Goal: Check status: Check status

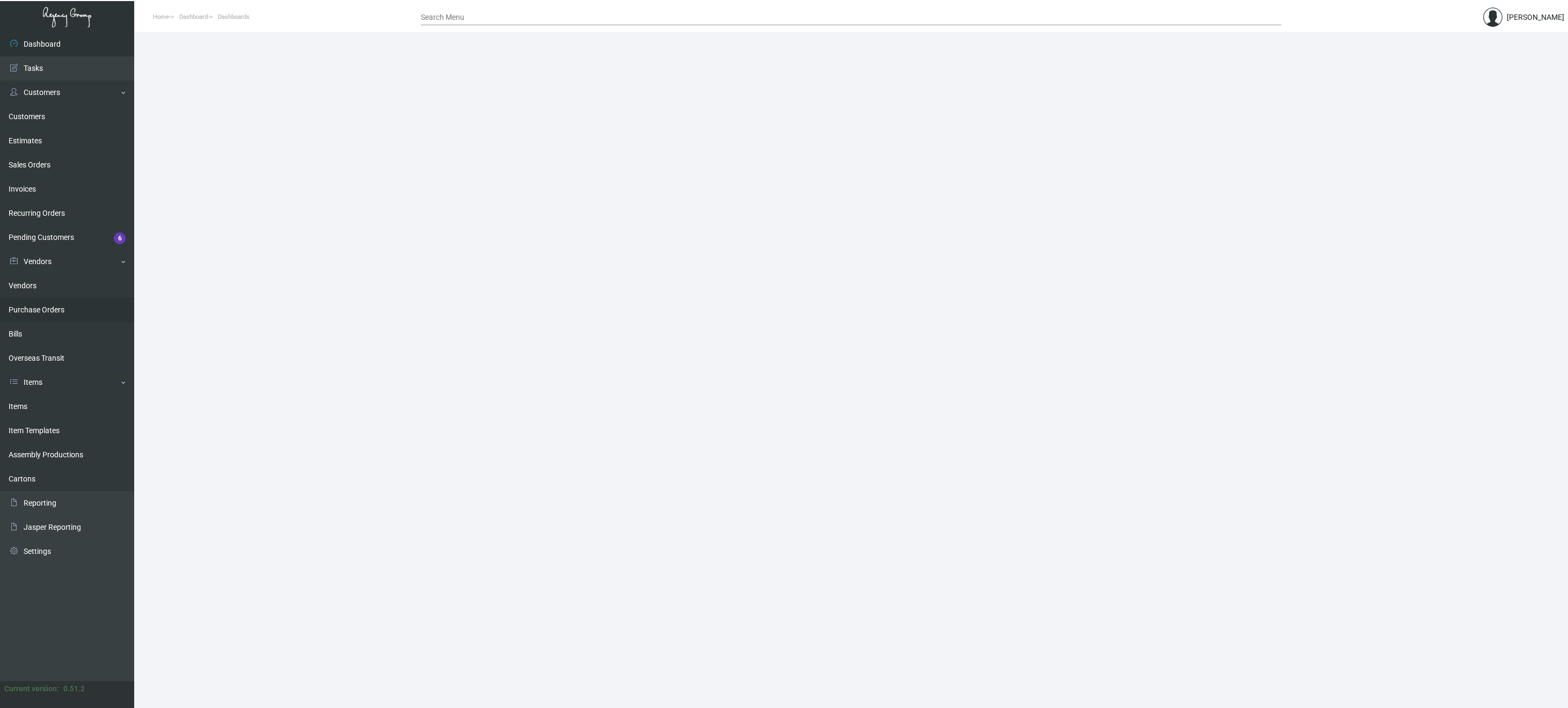
click at [43, 306] on link "Purchase Orders" at bounding box center [67, 310] width 134 height 24
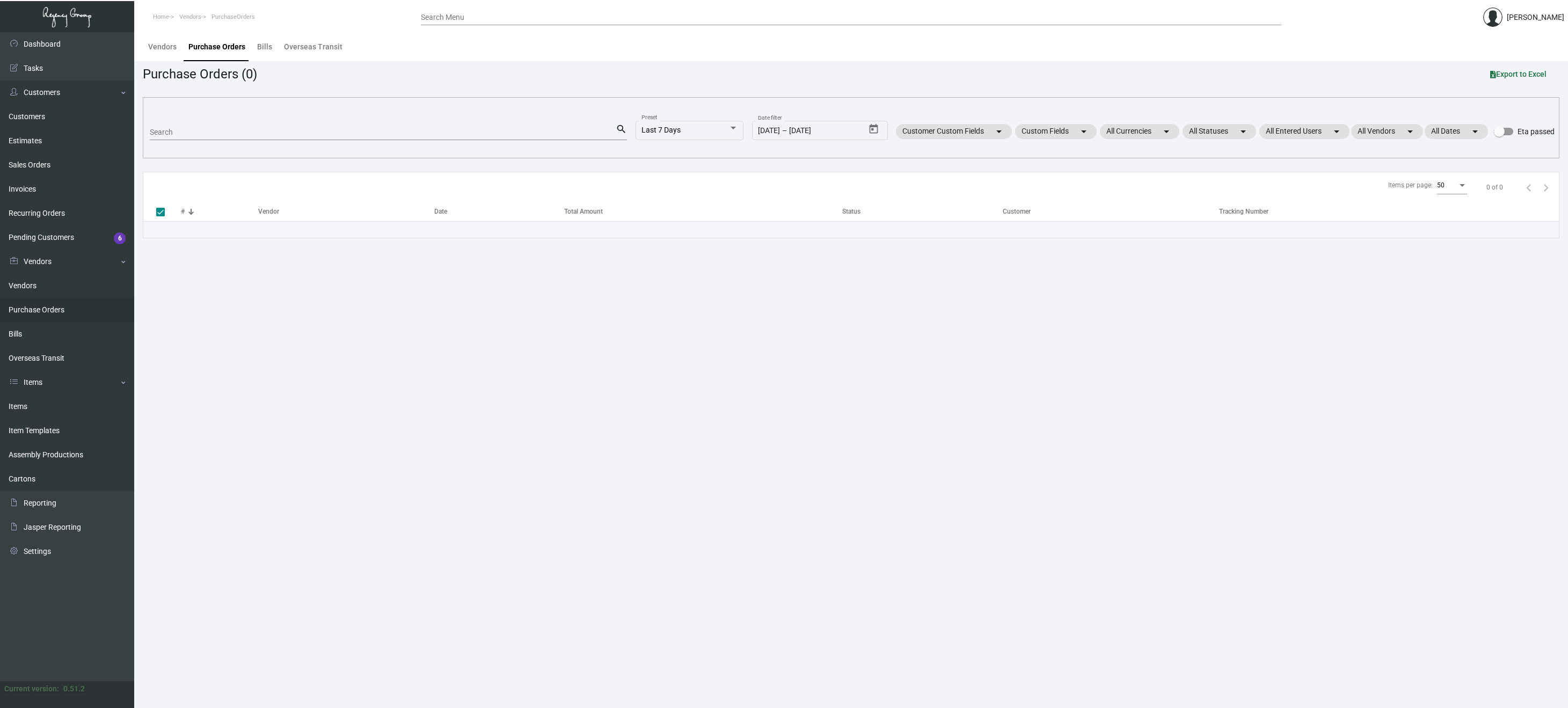
click at [205, 128] on input "Search" at bounding box center [382, 133] width 466 height 9
paste input "101663"
type input "101663"
checkbox input "false"
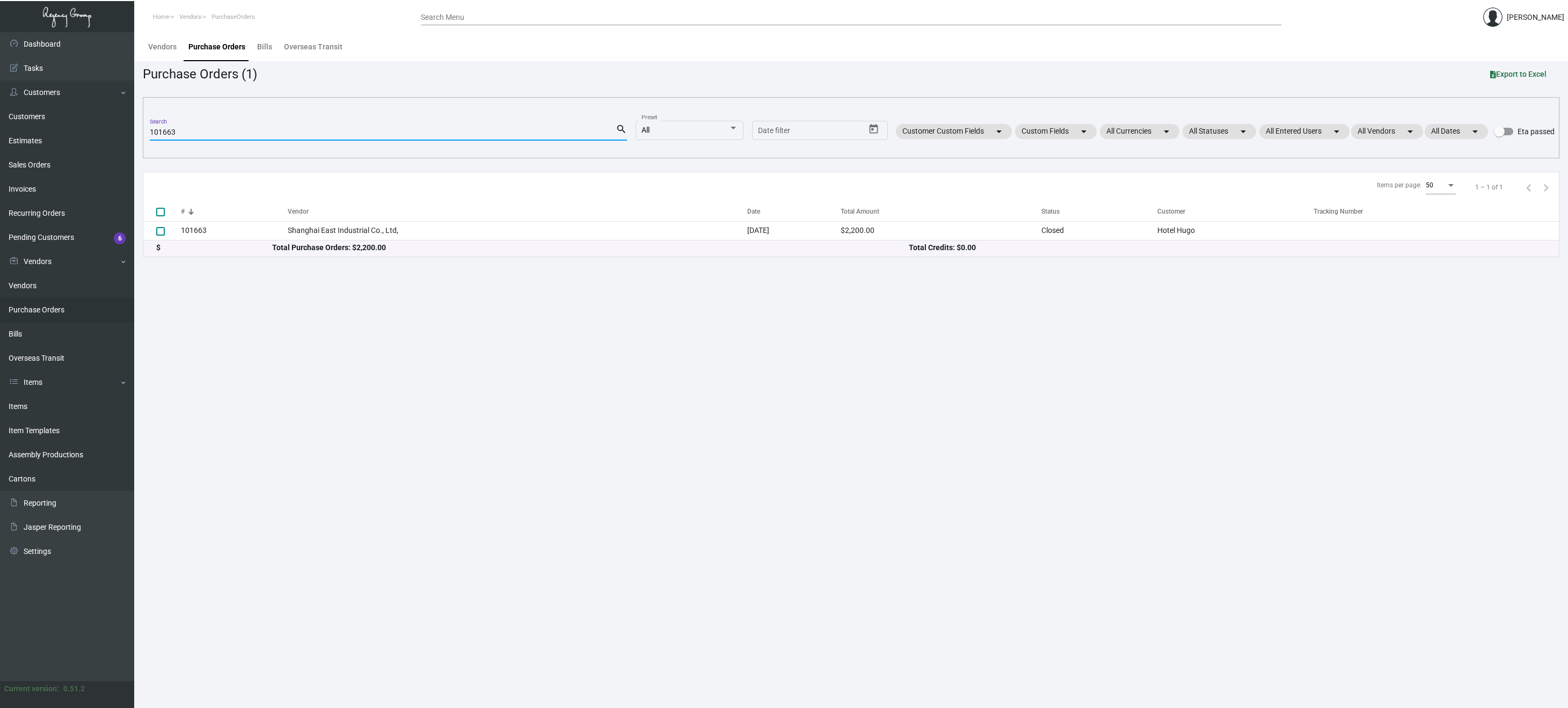
click at [230, 133] on input "101663" at bounding box center [382, 133] width 466 height 9
paste input "7759"
type input "107759"
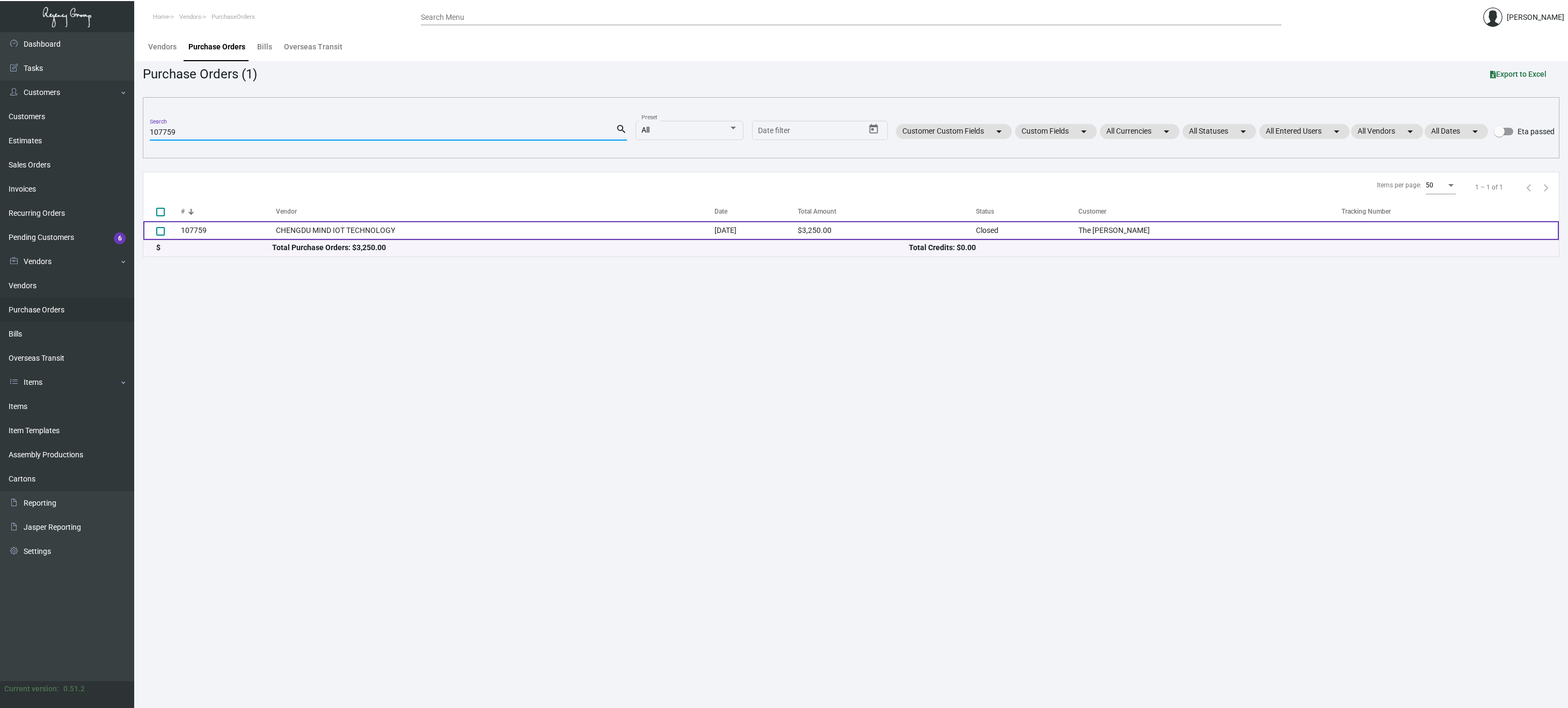
click at [194, 228] on td "107759" at bounding box center [228, 231] width 95 height 19
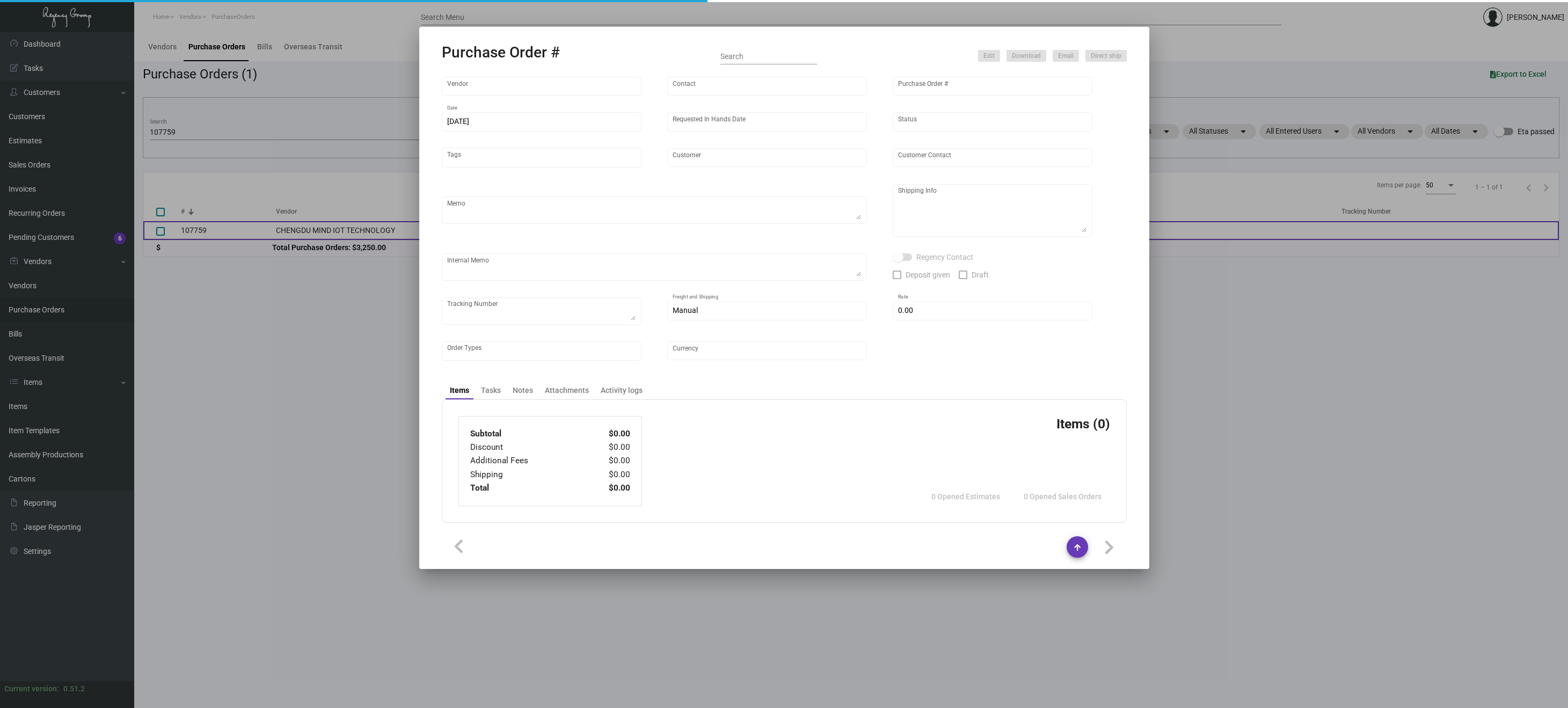
type input "CHENGDU MIND IOT TECHNOLOGY"
type input "[PERSON_NAME]"
type input "107759"
type input "[DATE]"
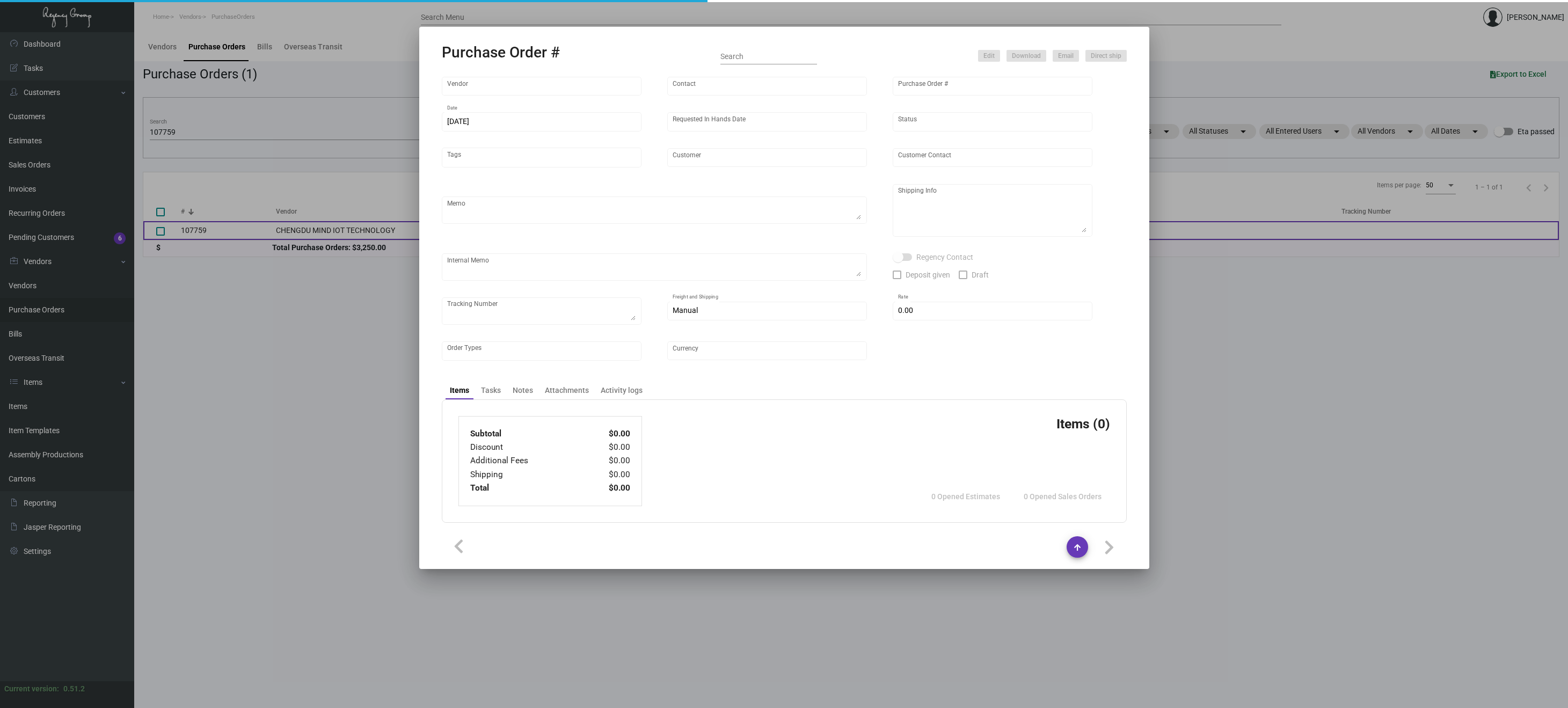
type input "The [PERSON_NAME]"
type textarea "Please ship 5k by air to our NJ warehouse and the rest by boat - to [GEOGRAPHIC…"
type textarea "Regency Group NJ - [PERSON_NAME] [STREET_ADDRESS]"
checkbox input "true"
type input "$ 0.00"
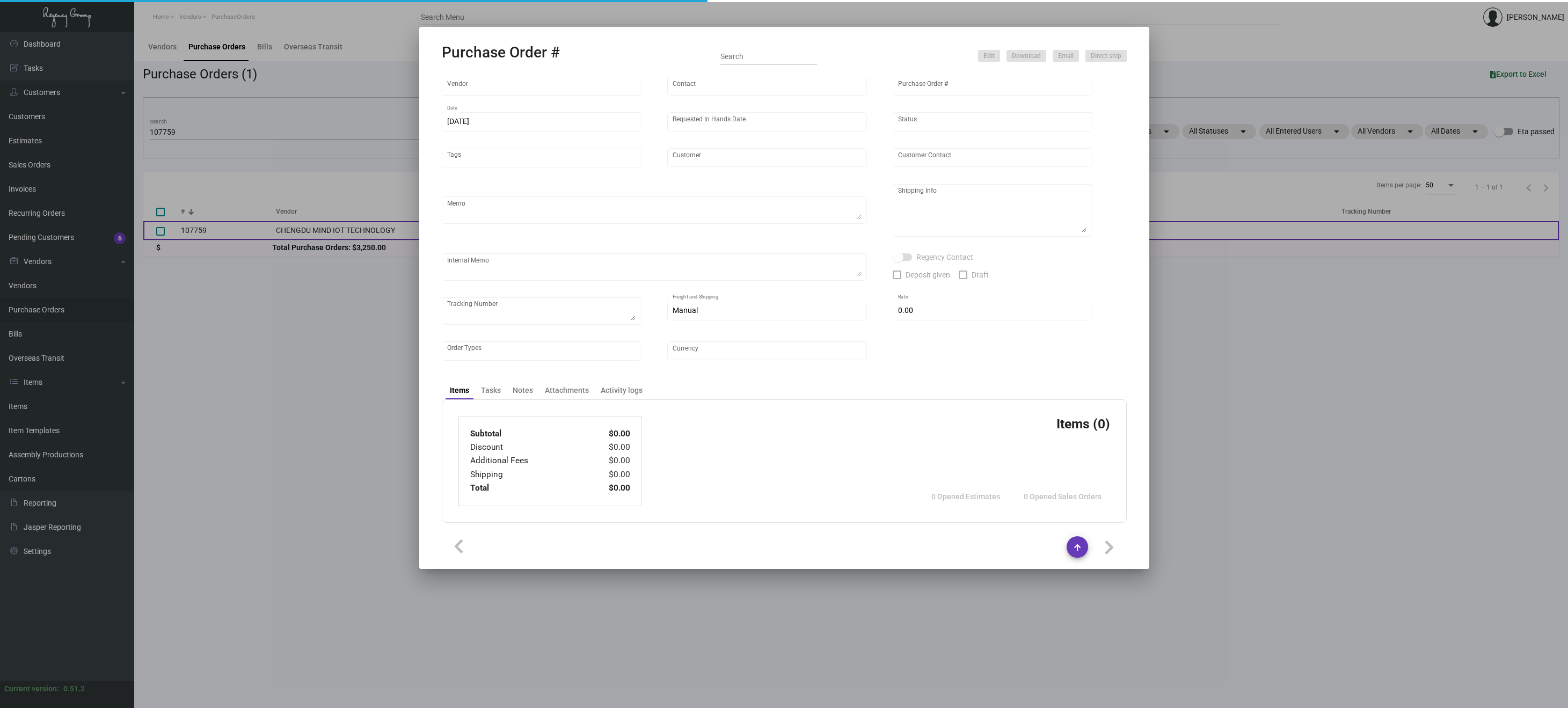
type input "United States Dollar $"
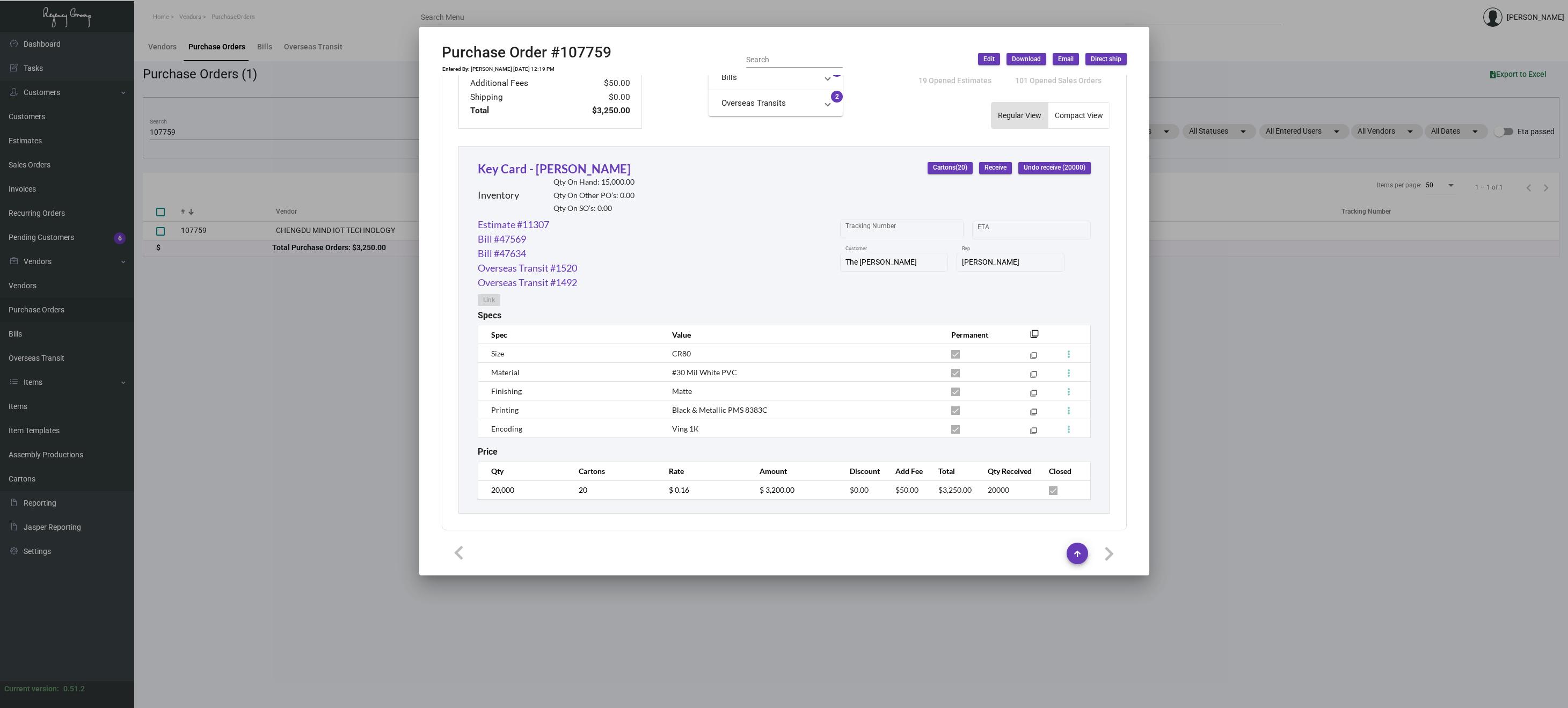
scroll to position [430, 0]
drag, startPoint x: 703, startPoint y: 428, endPoint x: 666, endPoint y: 428, distance: 37.0
click at [666, 428] on td "Ving 1K" at bounding box center [800, 429] width 278 height 19
copy span "Ving 1K"
click at [285, 391] on div at bounding box center [784, 354] width 1568 height 708
